Goal: Task Accomplishment & Management: Complete application form

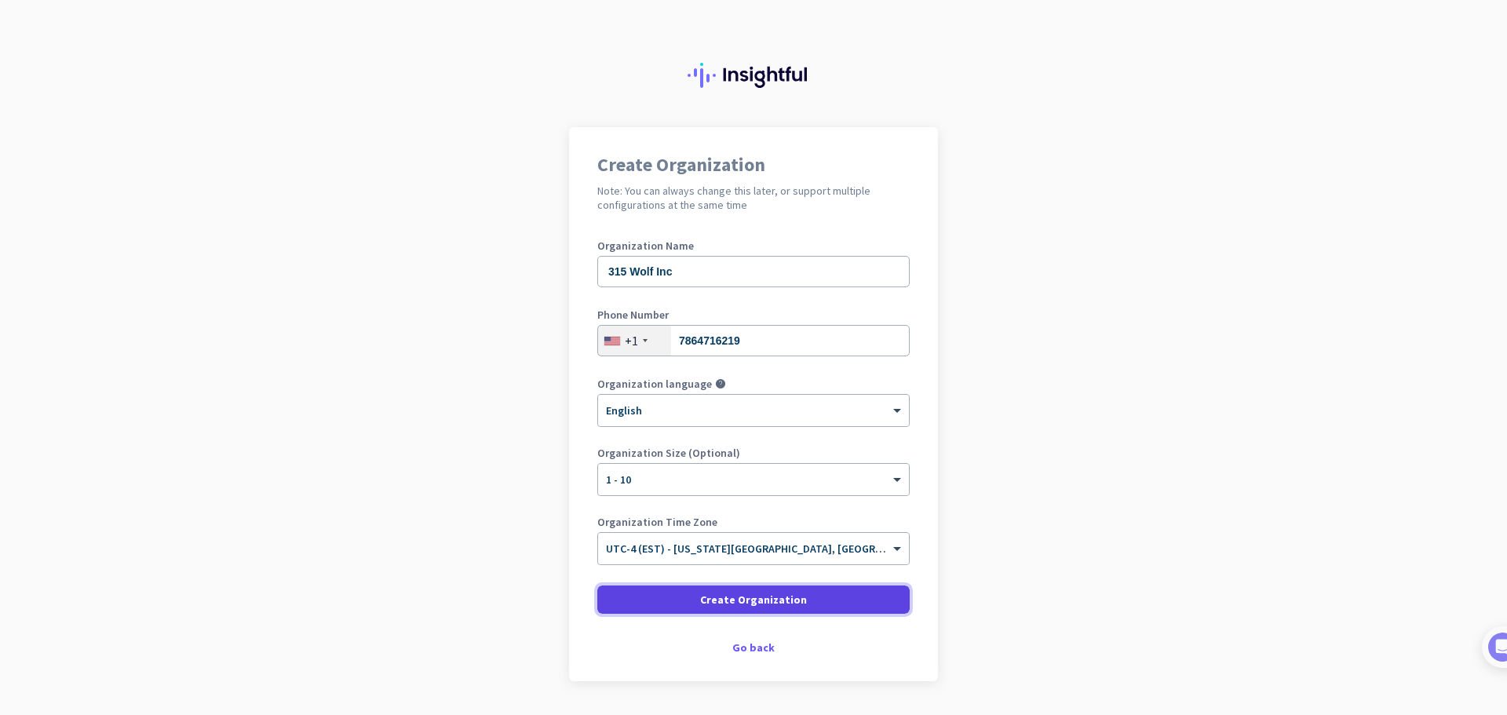
click at [649, 600] on span at bounding box center [753, 600] width 312 height 38
click at [662, 598] on span at bounding box center [753, 600] width 312 height 38
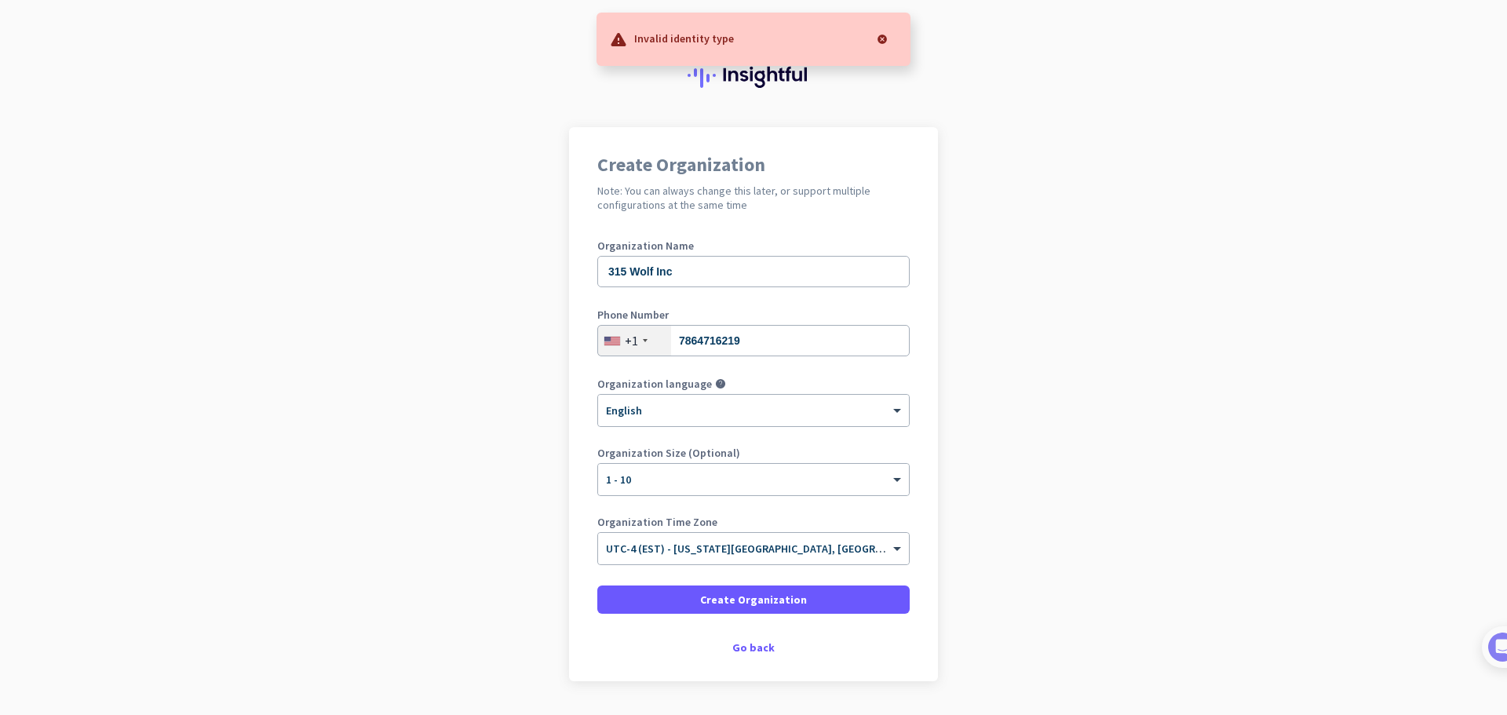
click at [1122, 336] on app-onboarding-organization "Create Organization Note: You can always change this later, or support multiple…" at bounding box center [753, 443] width 1507 height 633
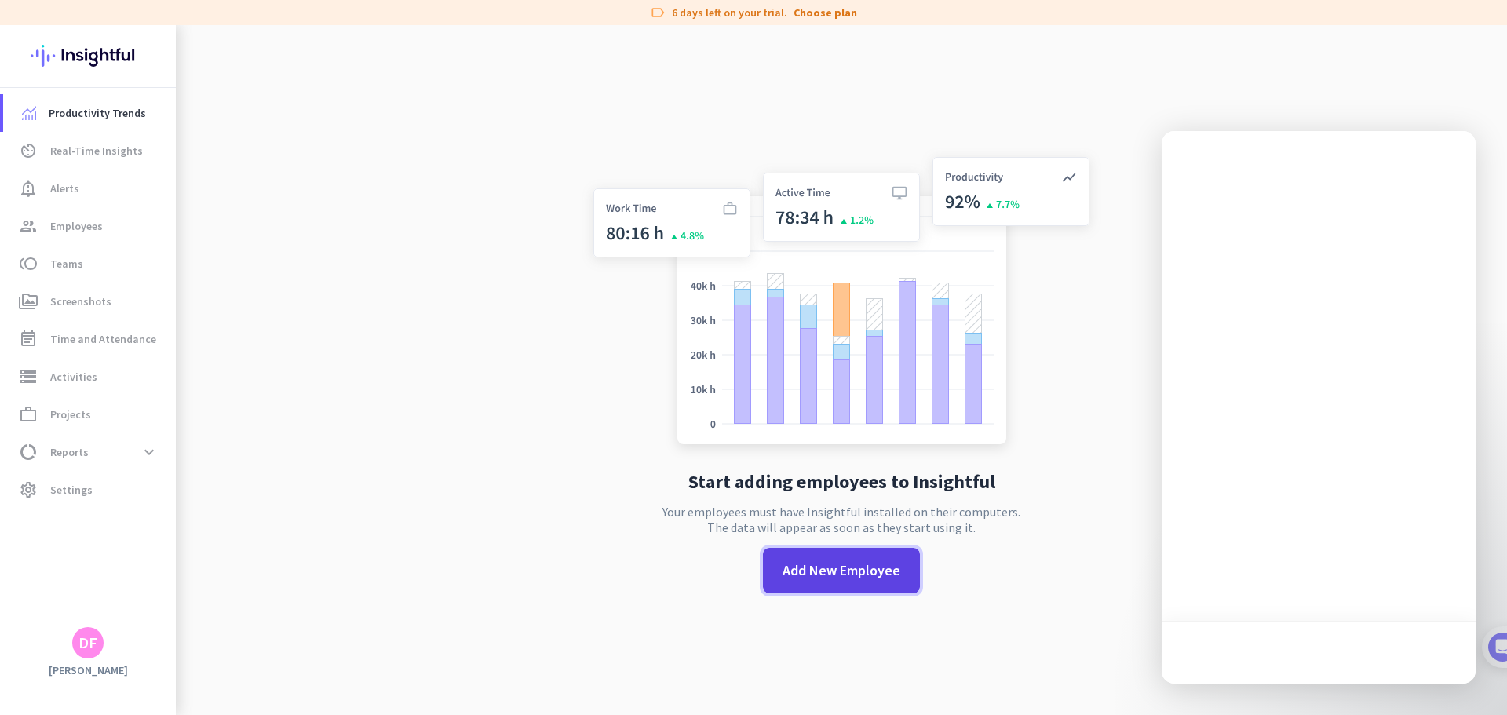
click at [844, 578] on span "Add New Employee" at bounding box center [842, 570] width 118 height 20
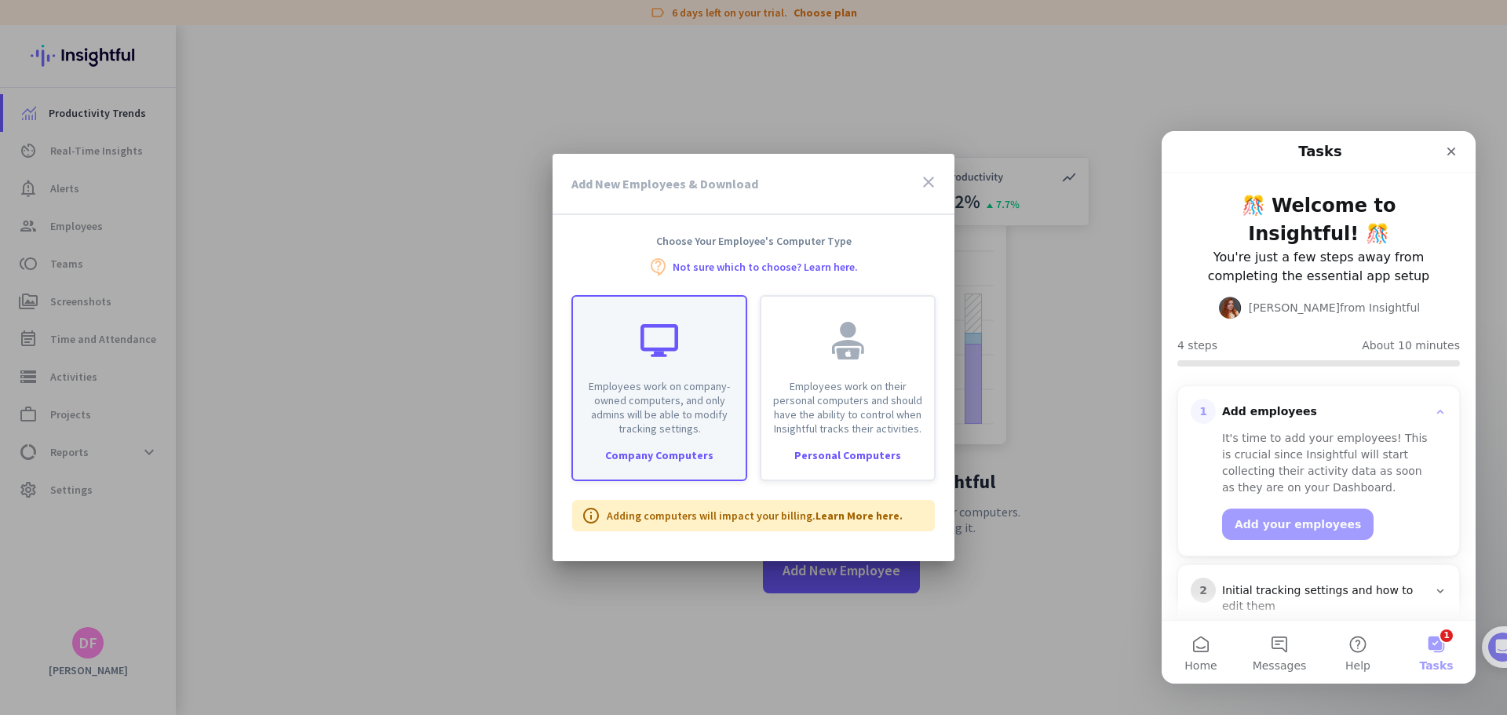
click at [644, 419] on p "Employees work on company-owned computers, and only admins will be able to modi…" at bounding box center [659, 407] width 154 height 57
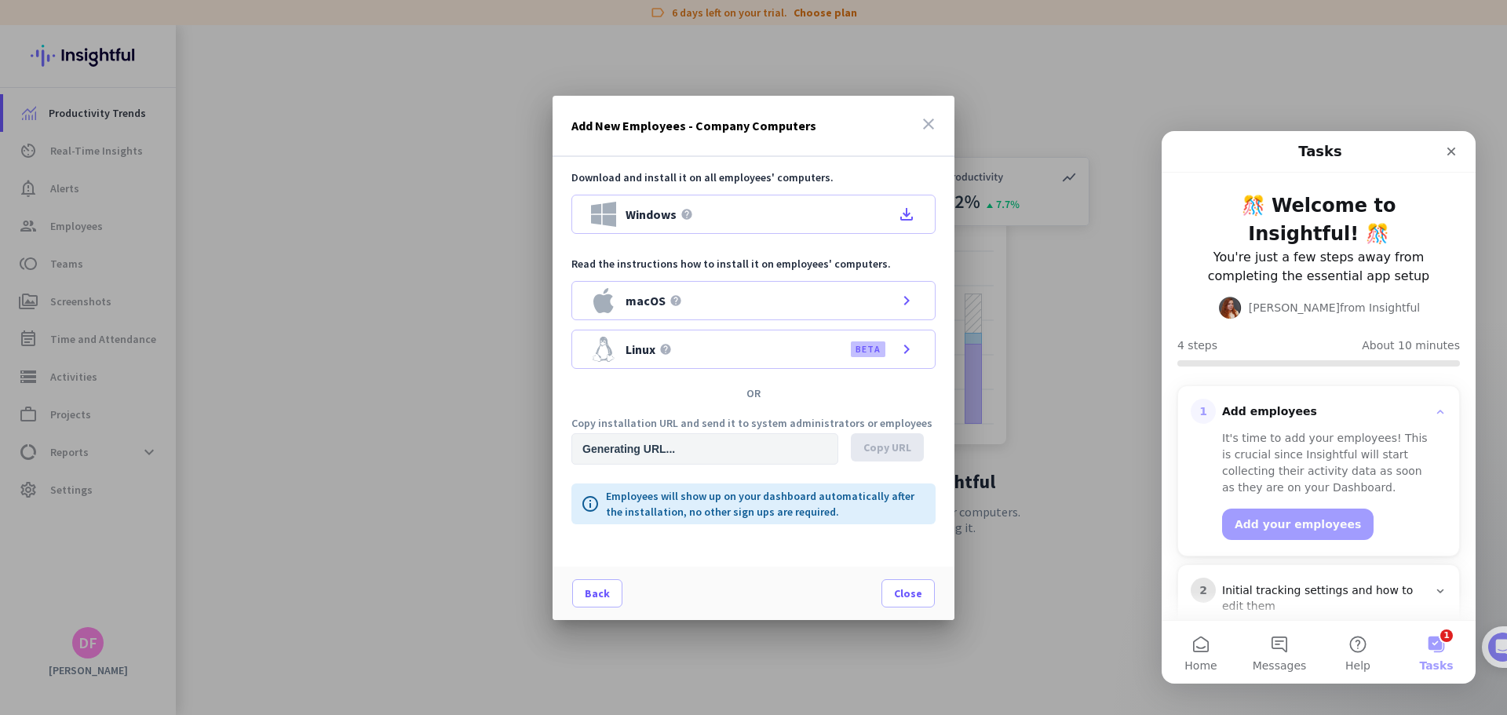
type input "https://app.insightful.io/#/installation/company?token=eyJhbGciOiJIUzI1NiIsInR5…"
click at [932, 125] on icon "close" at bounding box center [928, 124] width 19 height 19
